Goal: Task Accomplishment & Management: Use online tool/utility

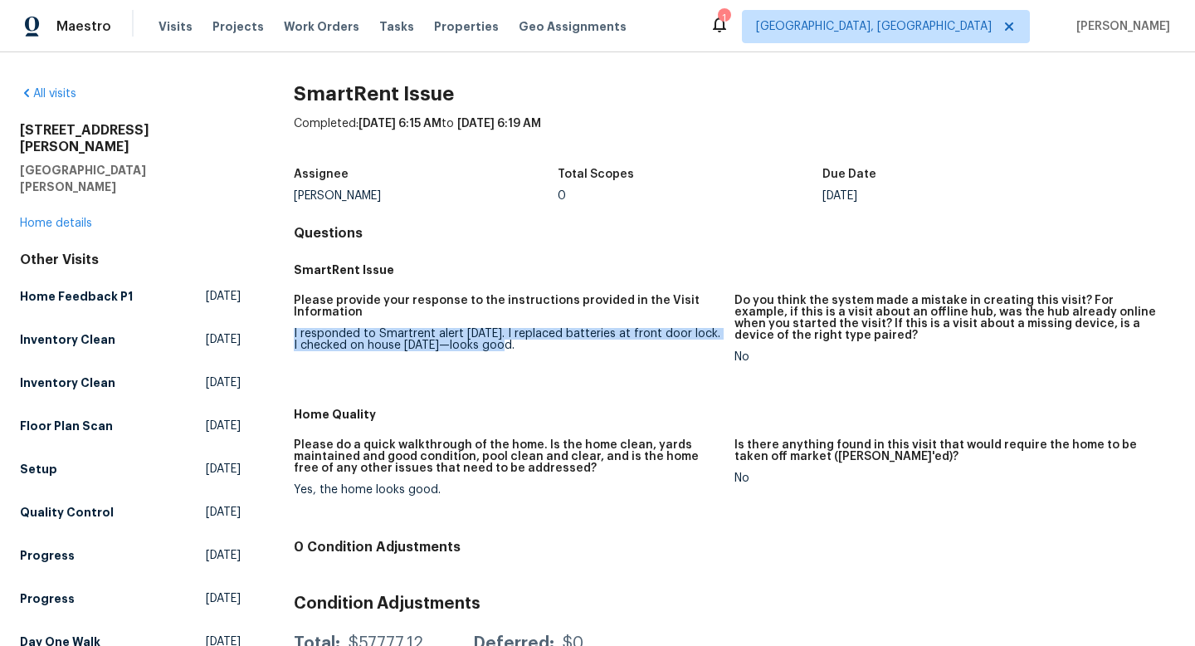
drag, startPoint x: 512, startPoint y: 347, endPoint x: 289, endPoint y: 332, distance: 223.8
copy div "I responded to Smartrent alert [DATE]. I replaced batteries at front door lock.…"
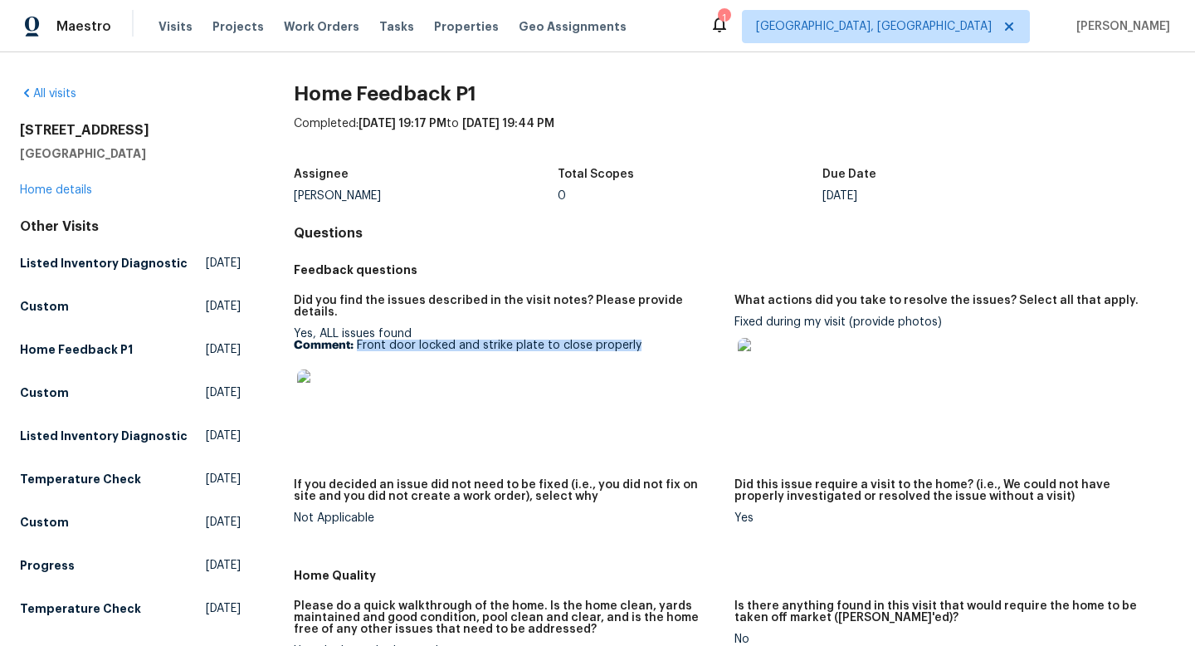
drag, startPoint x: 641, startPoint y: 338, endPoint x: 358, endPoint y: 335, distance: 283.0
click at [356, 339] on p "Comment: Front door locked and strike plate to close properly" at bounding box center [507, 345] width 427 height 12
copy p "Front door locked and strike plate to close properly"
drag, startPoint x: 847, startPoint y: 323, endPoint x: 735, endPoint y: 325, distance: 111.2
click at [735, 325] on div "Fixed during my visit (provide photos)" at bounding box center [948, 358] width 427 height 85
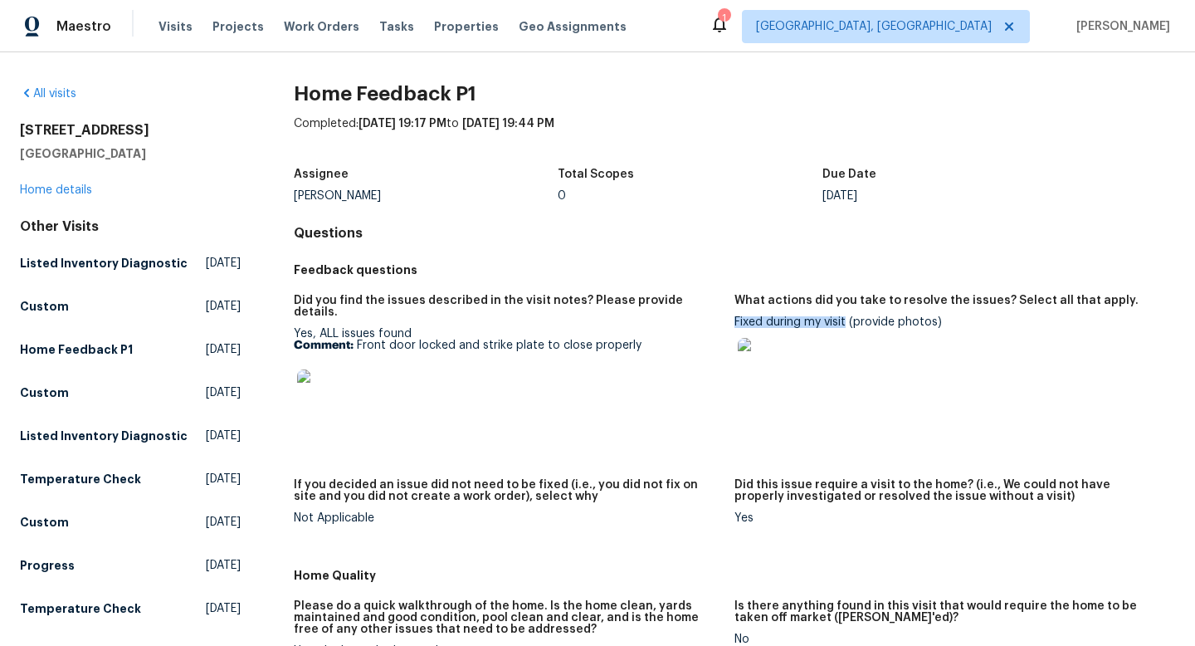
copy div "Fixed during my visit"
